Goal: Information Seeking & Learning: Understand process/instructions

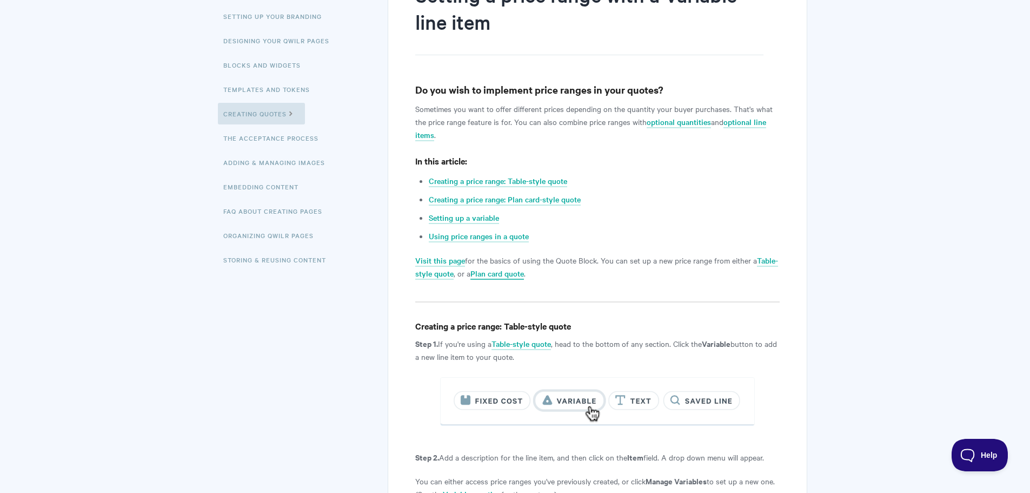
click at [500, 274] on link "Plan card quote" at bounding box center [498, 274] width 54 height 12
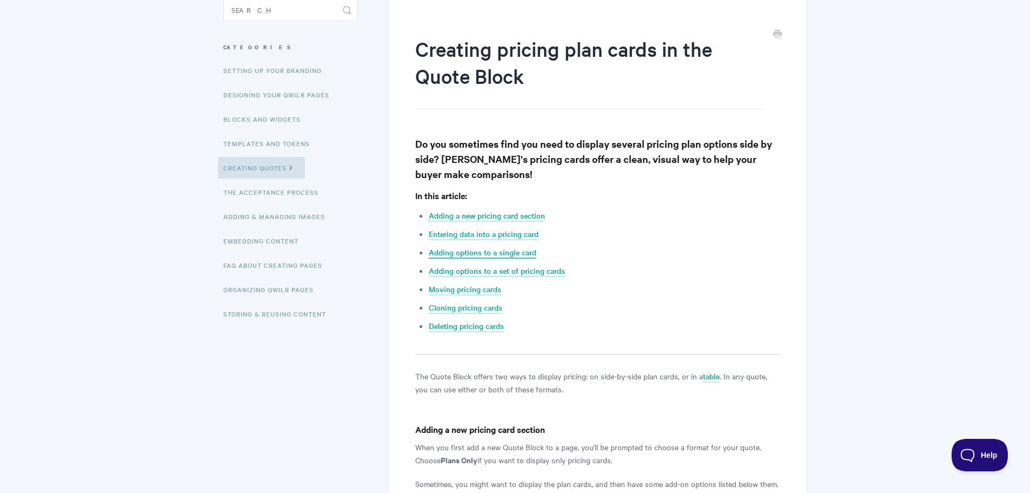
click at [471, 253] on link "Adding options to a single card" at bounding box center [483, 253] width 108 height 12
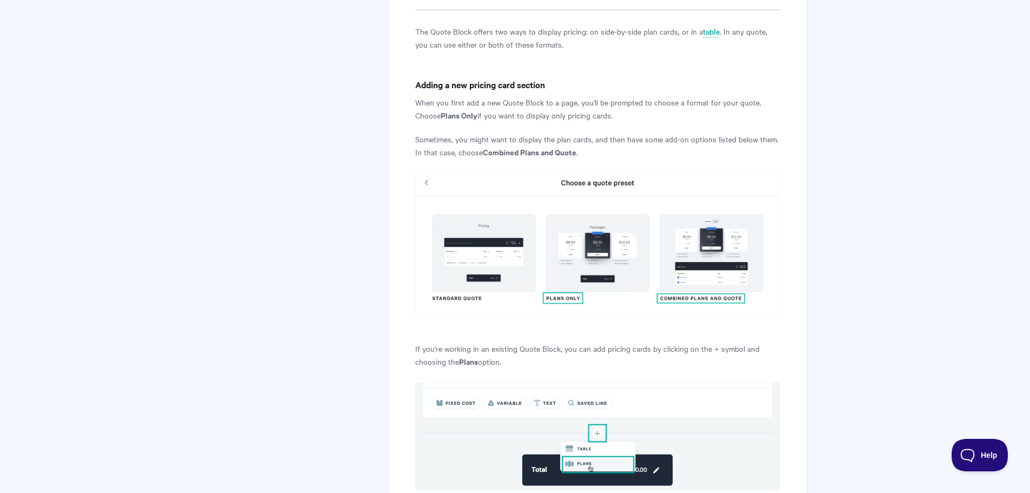
scroll to position [128, 0]
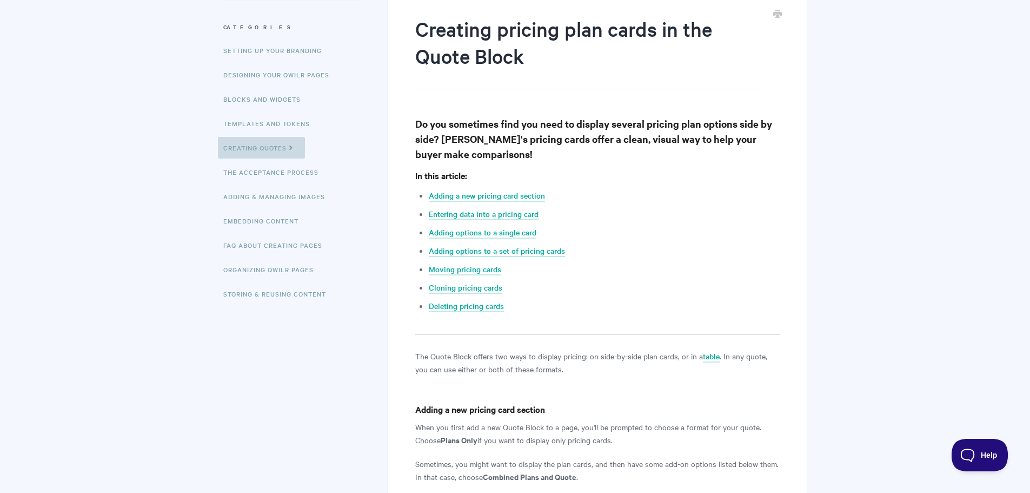
click at [251, 147] on link "Creating Quotes" at bounding box center [261, 148] width 87 height 22
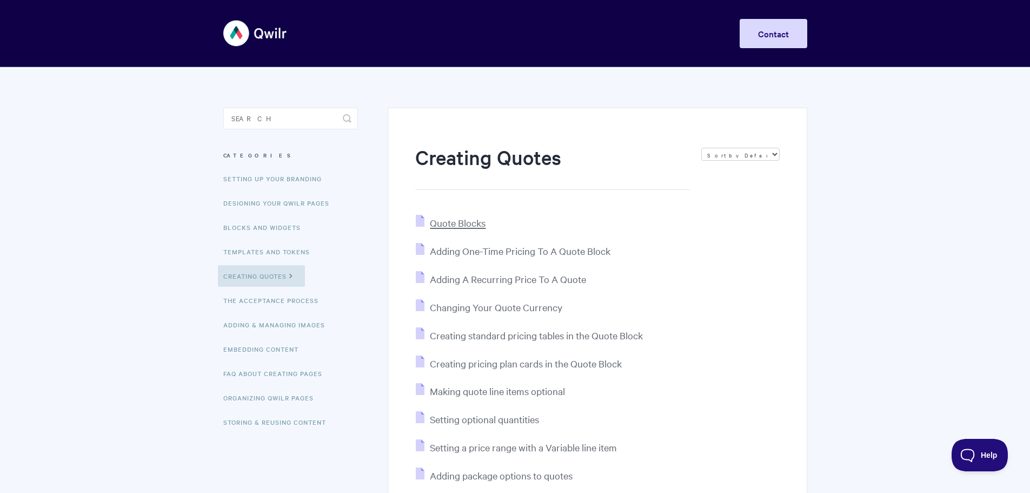
click at [466, 223] on span "Quote Blocks" at bounding box center [458, 222] width 56 height 12
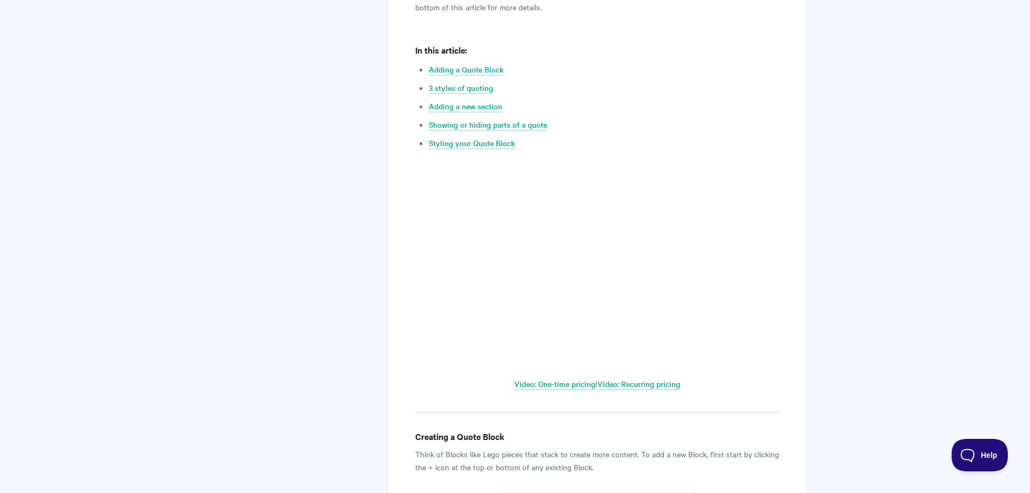
scroll to position [595, 0]
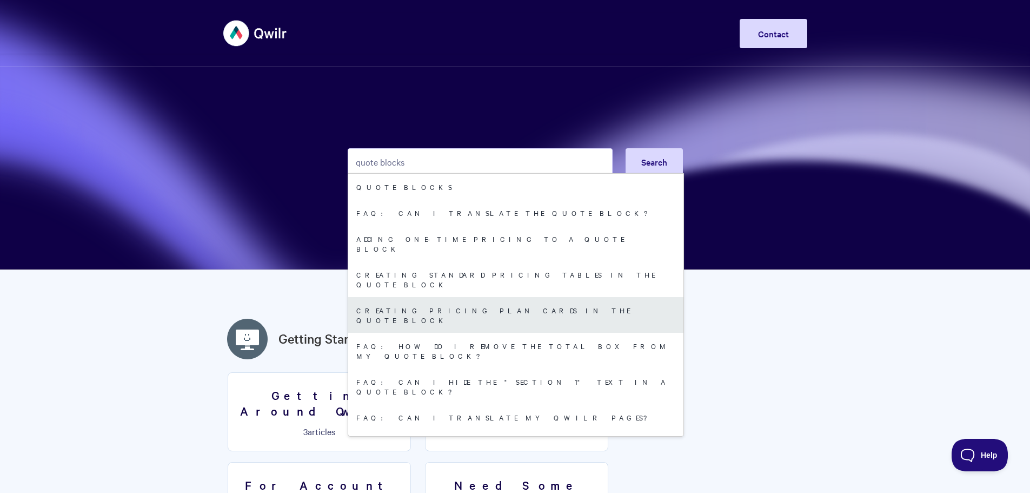
type input "quote blocks"
click at [461, 297] on link "Creating pricing plan cards in the Quote Block" at bounding box center [515, 315] width 335 height 36
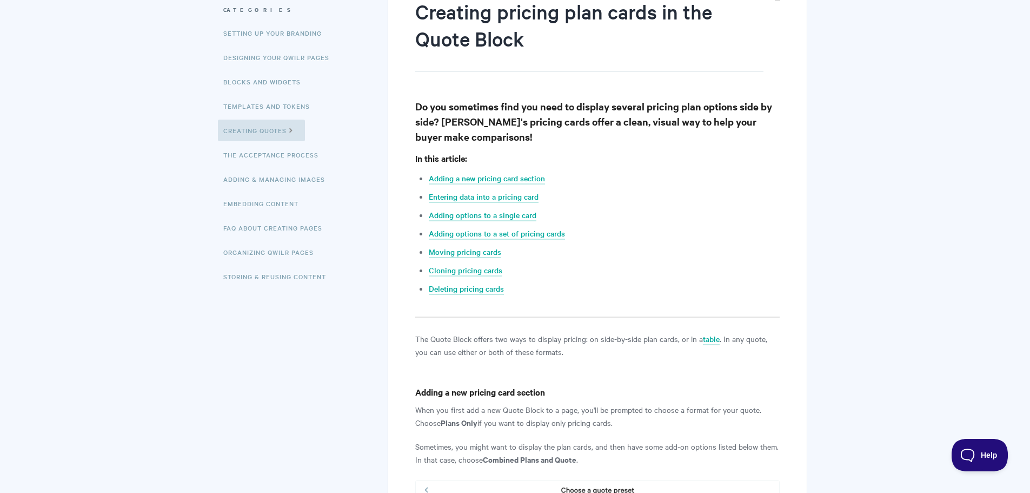
scroll to position [162, 0]
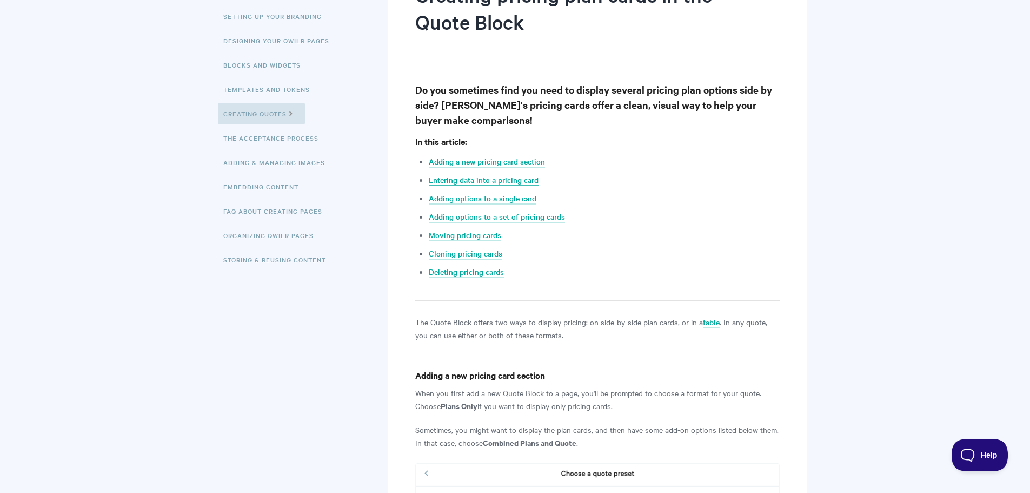
click at [494, 181] on link "Entering data into a pricing card" at bounding box center [484, 180] width 110 height 12
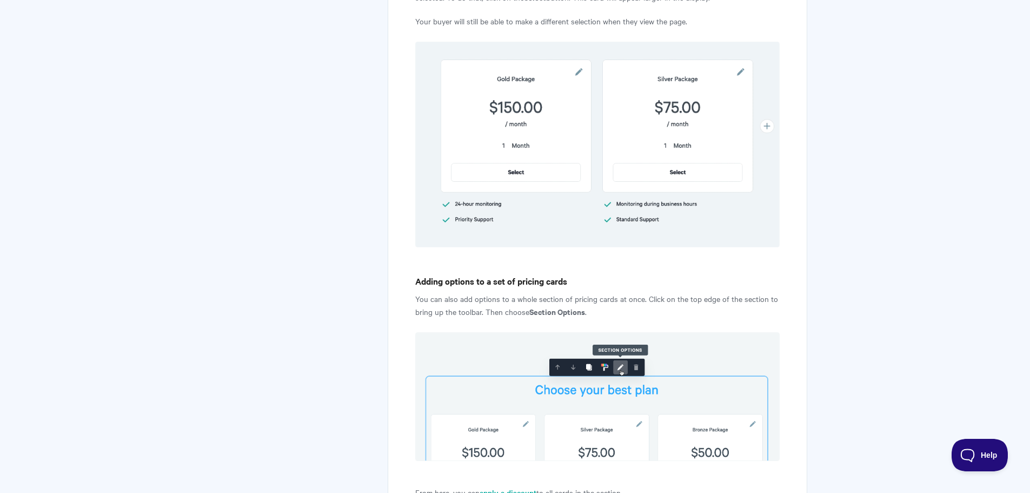
scroll to position [3054, 0]
